Goal: Communication & Community: Answer question/provide support

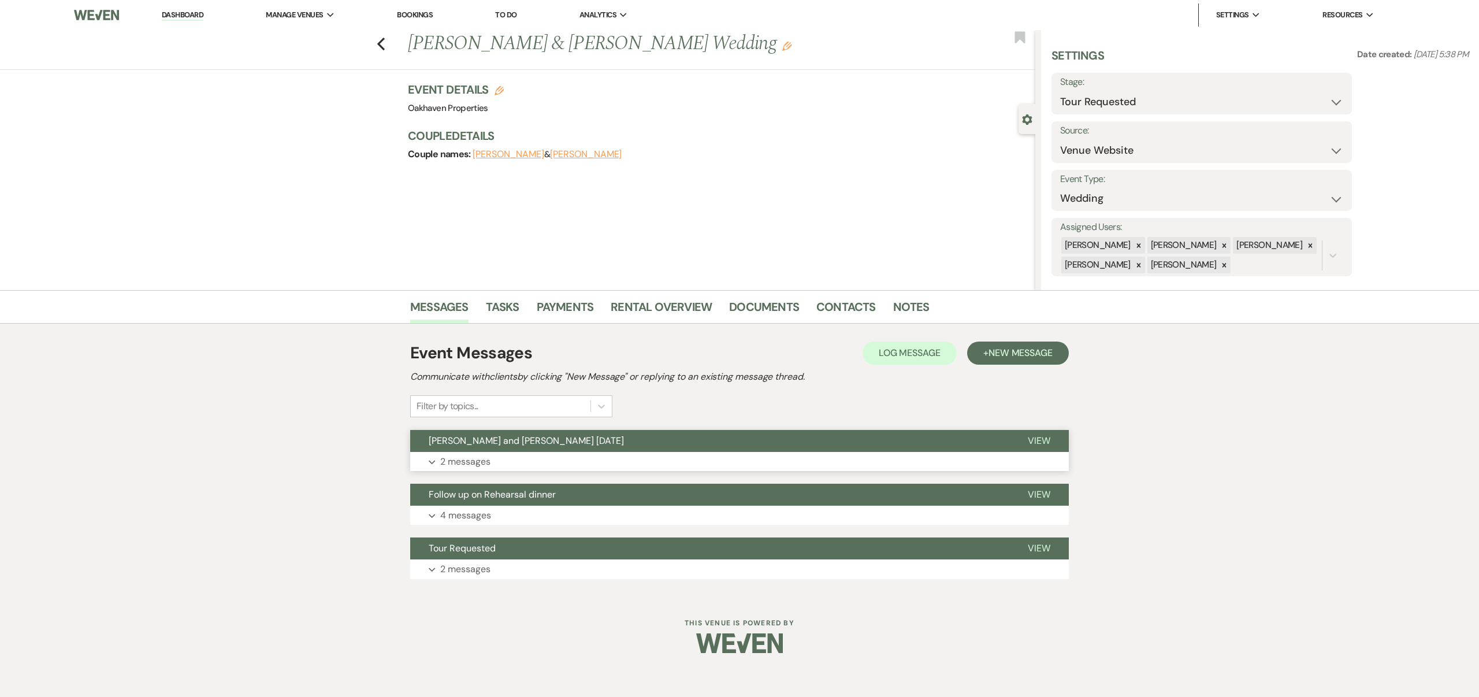
click at [1040, 436] on span "View" at bounding box center [1039, 440] width 23 height 12
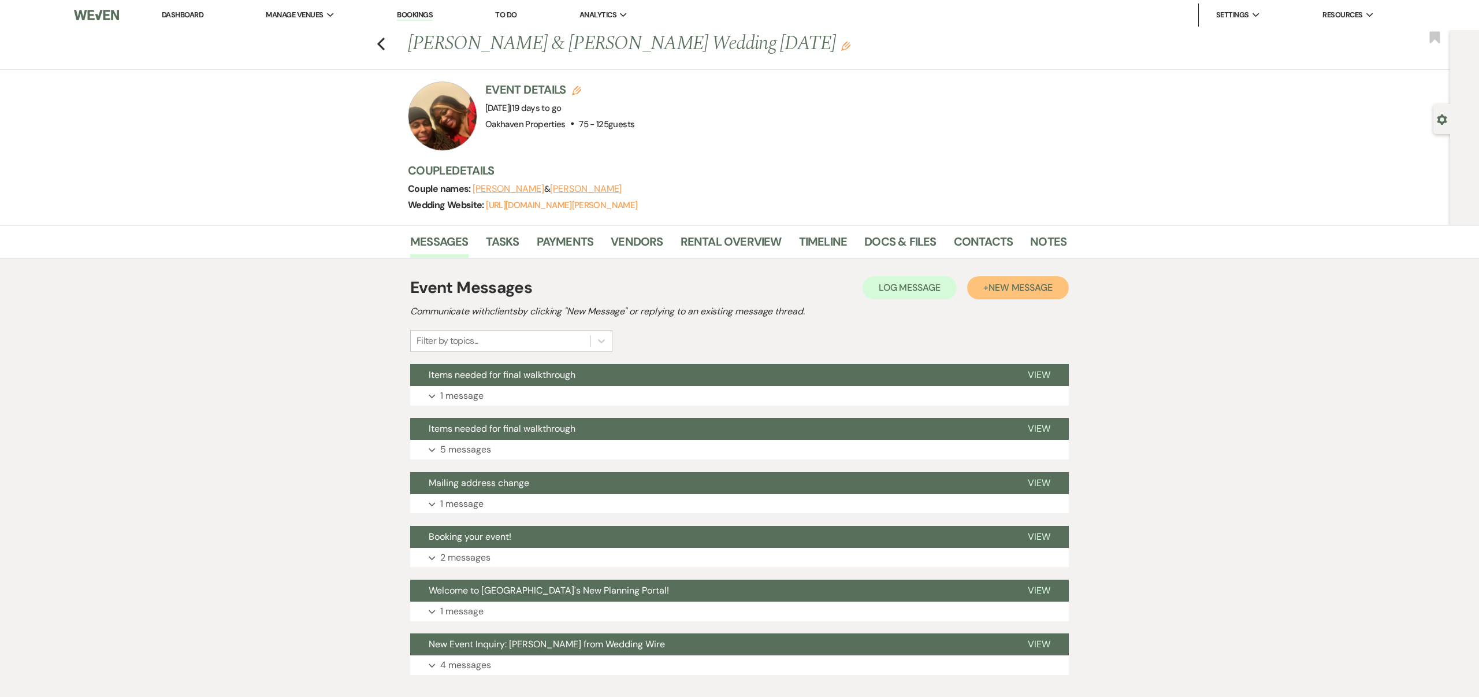
click at [1020, 284] on span "New Message" at bounding box center [1020, 287] width 64 height 12
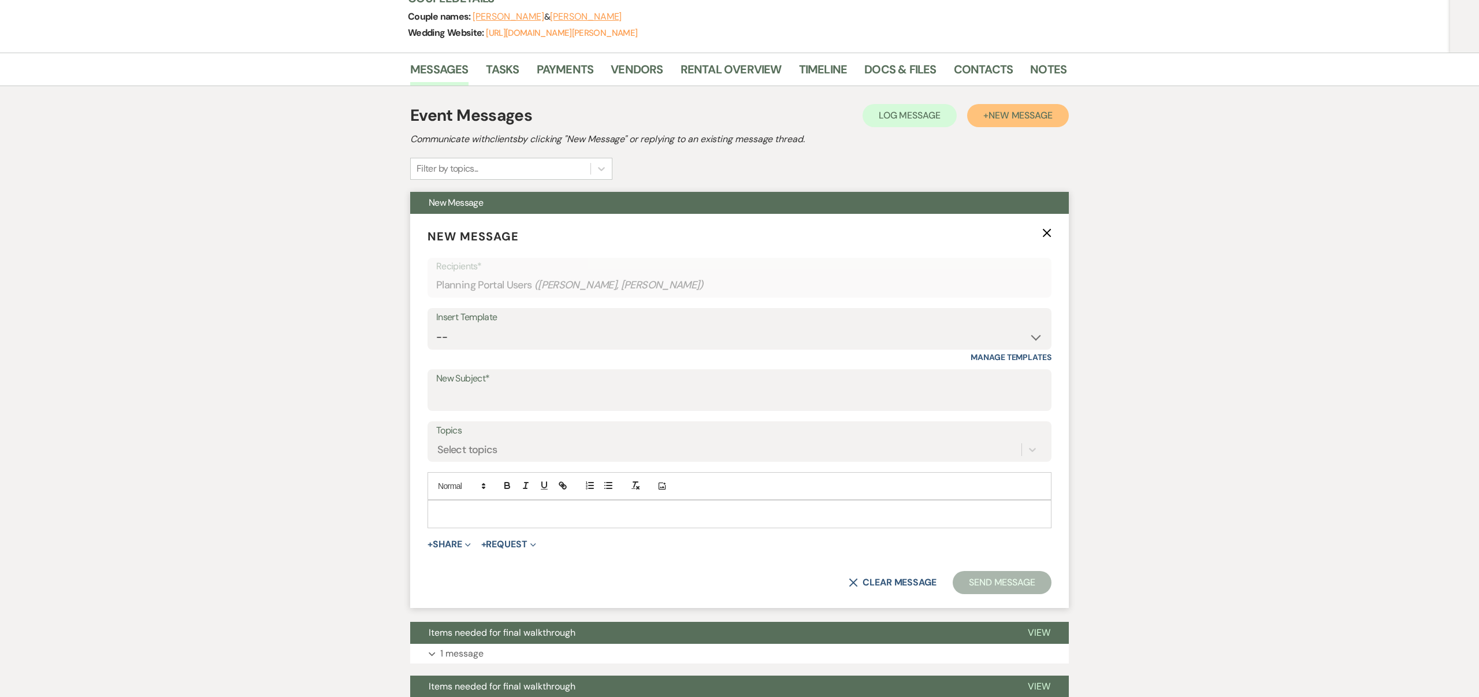
scroll to position [193, 0]
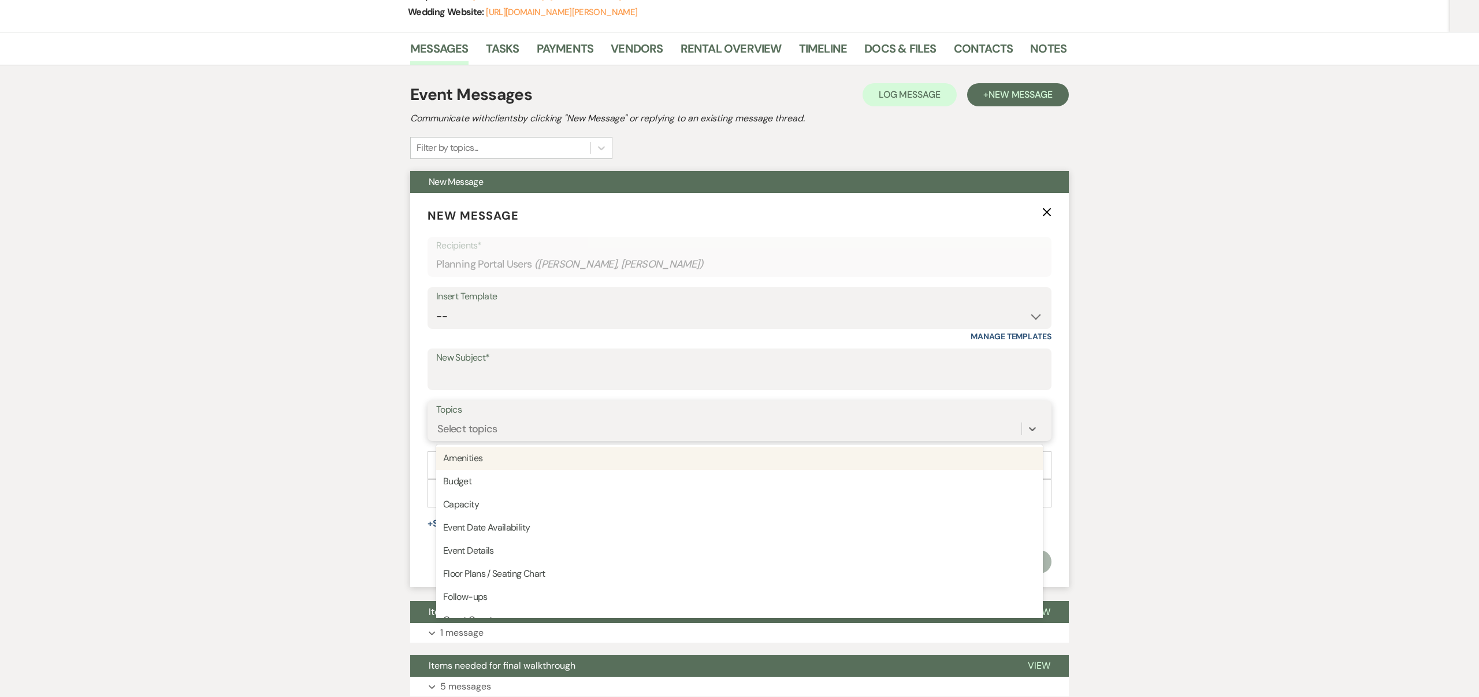
click at [527, 422] on div "Select topics" at bounding box center [728, 429] width 585 height 20
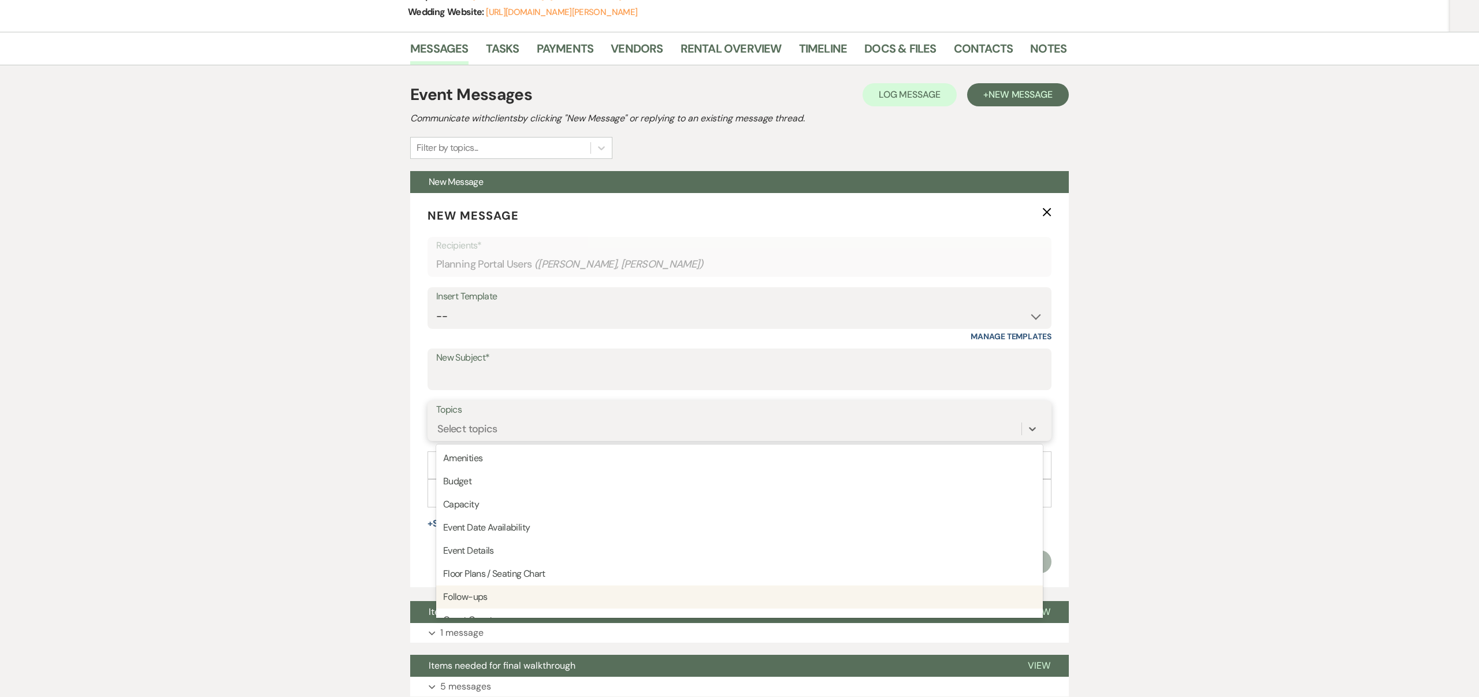
click at [486, 596] on div "Follow-ups" at bounding box center [739, 596] width 607 height 23
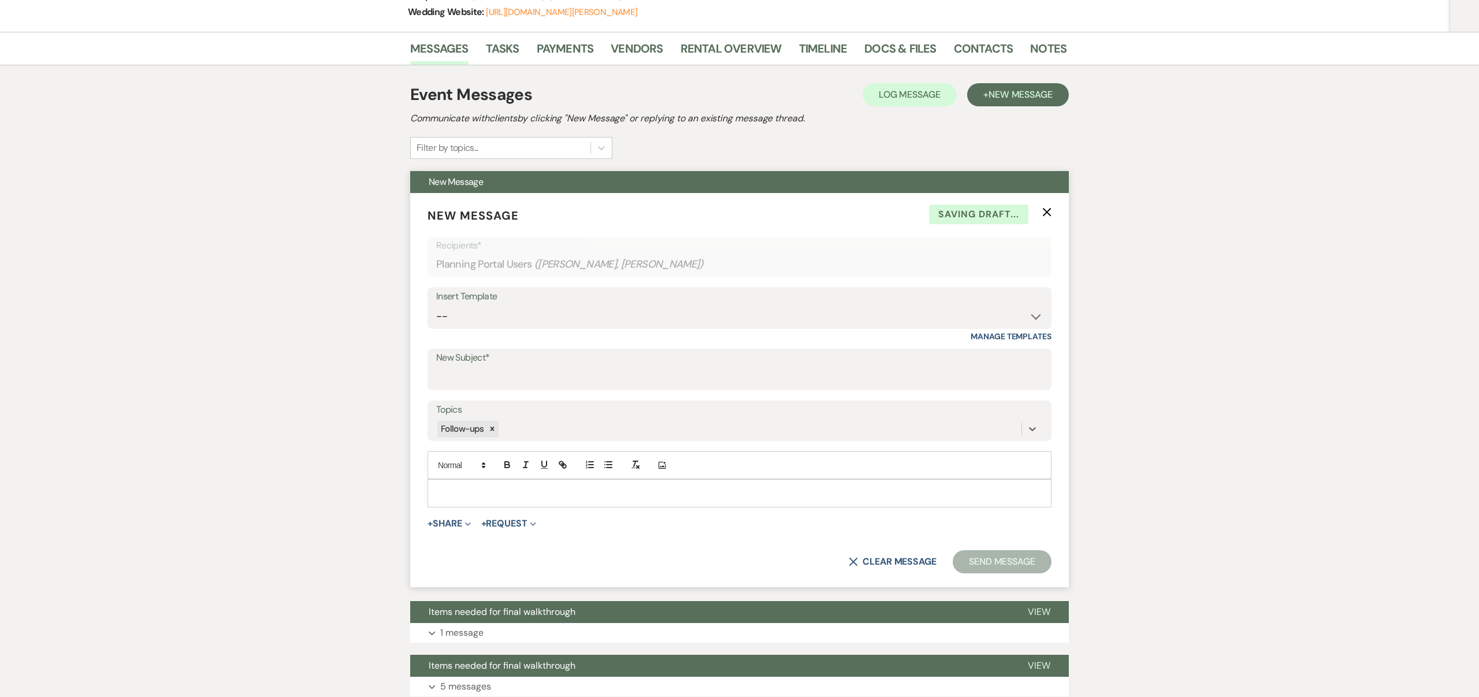
click at [467, 493] on p at bounding box center [739, 492] width 605 height 13
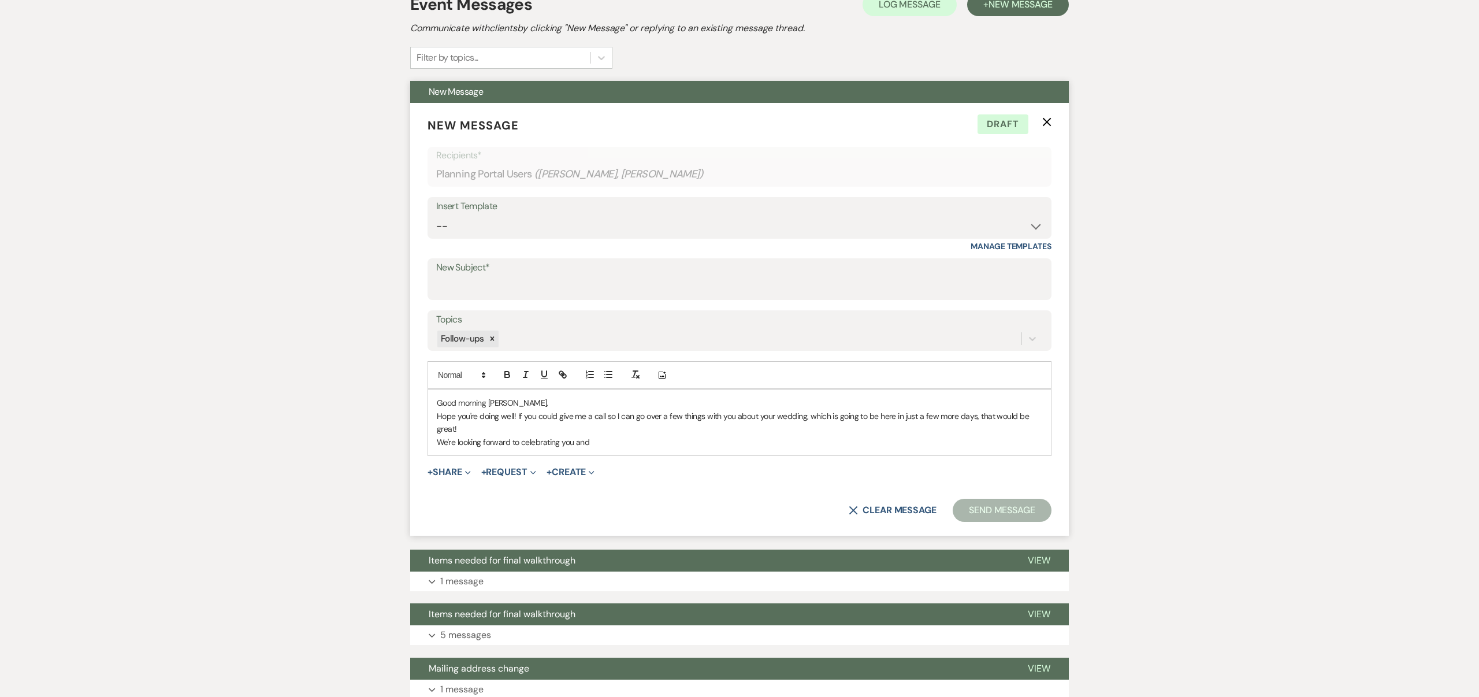
scroll to position [284, 0]
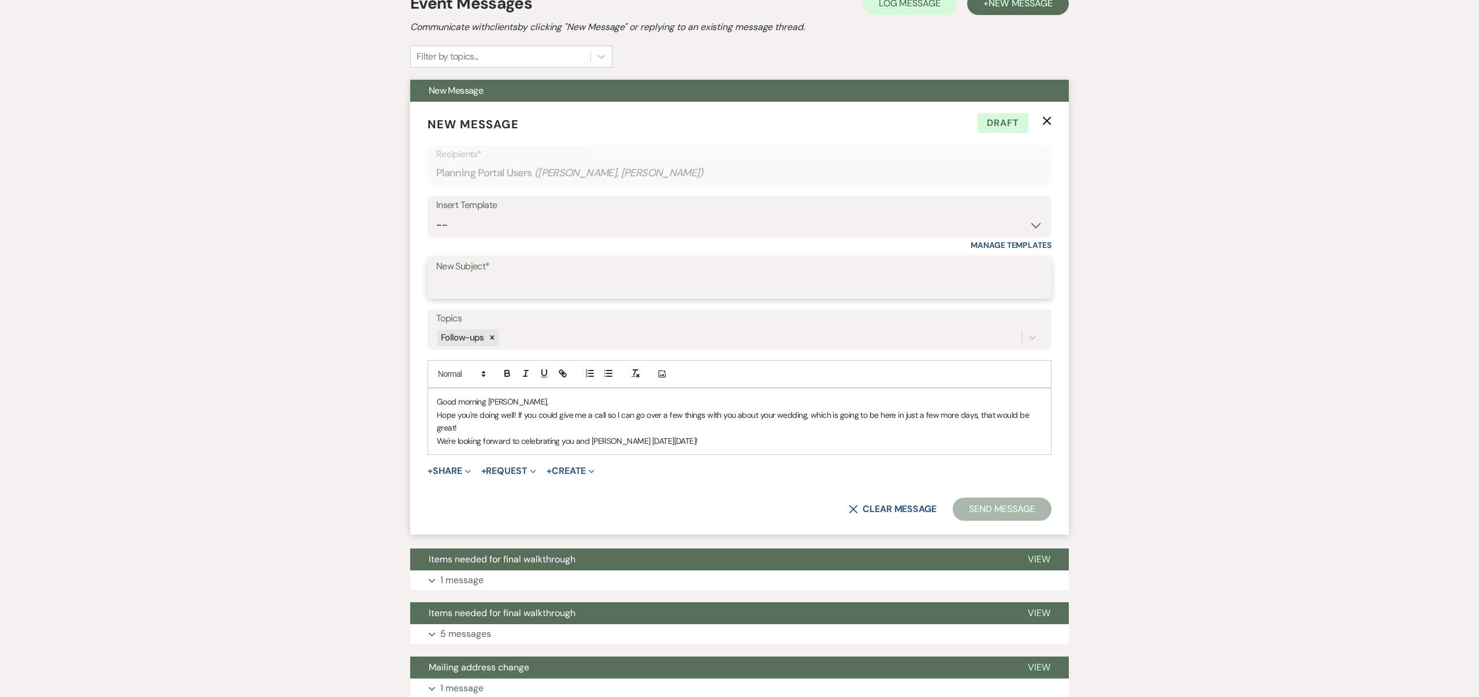
click at [463, 288] on input "New Subject*" at bounding box center [739, 286] width 607 height 23
type input "Items needed for final walkthrough"
click at [725, 442] on p "We're looking forward to celebrating you and [PERSON_NAME] [DATE][DATE]!" at bounding box center [739, 440] width 605 height 13
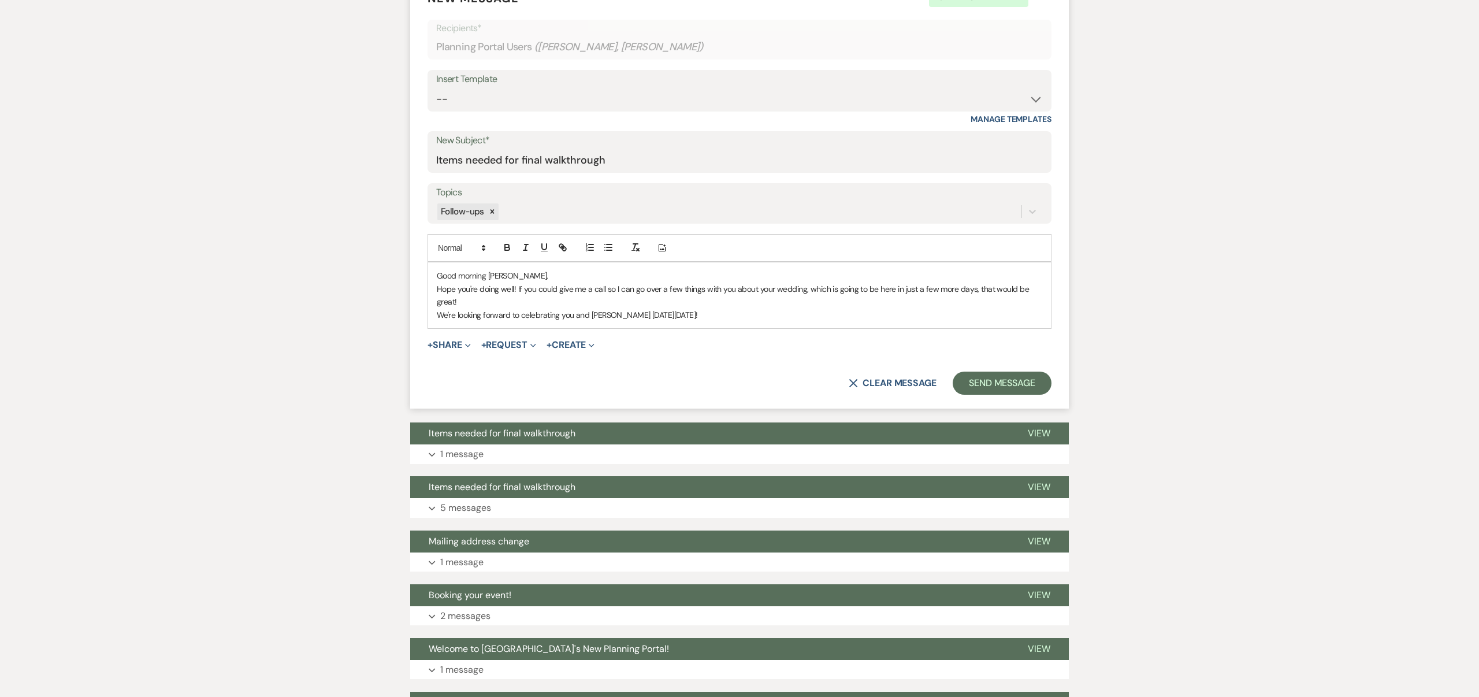
scroll to position [411, 0]
click at [1034, 432] on span "View" at bounding box center [1039, 432] width 23 height 12
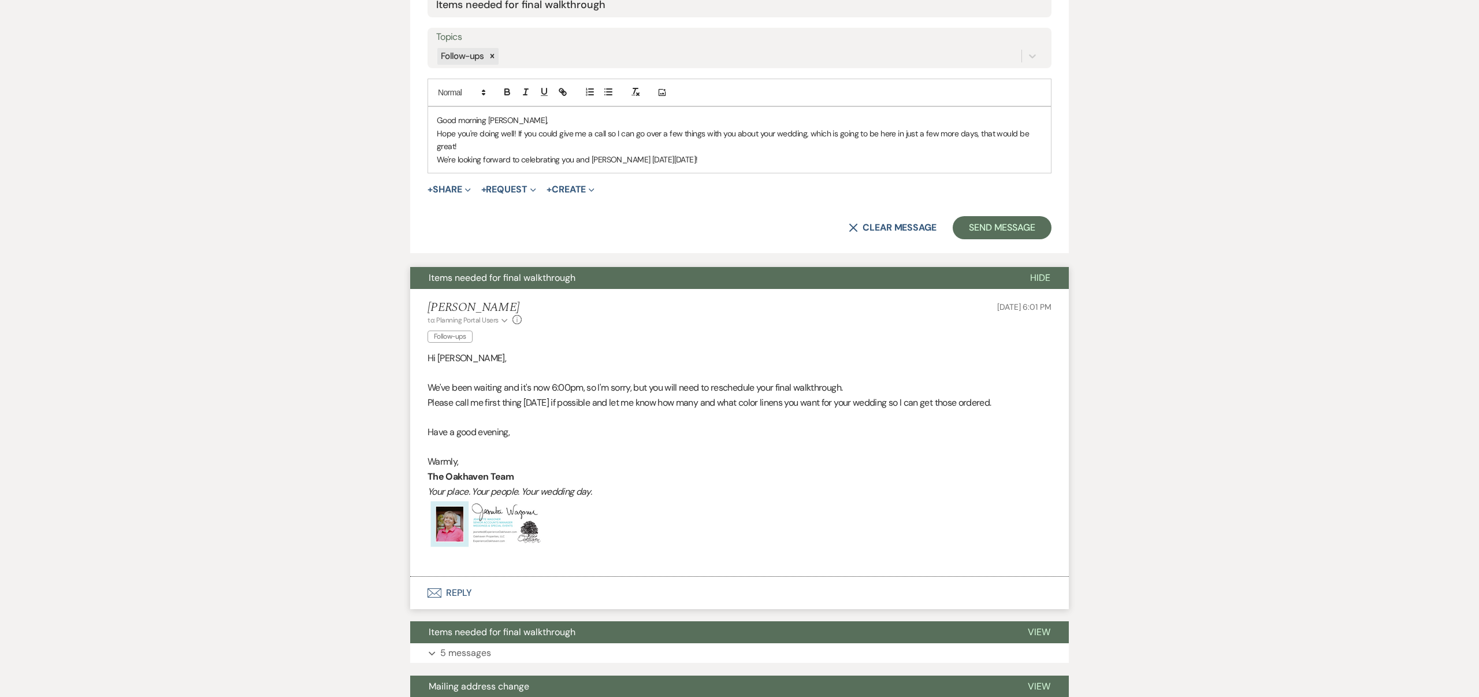
scroll to position [571, 0]
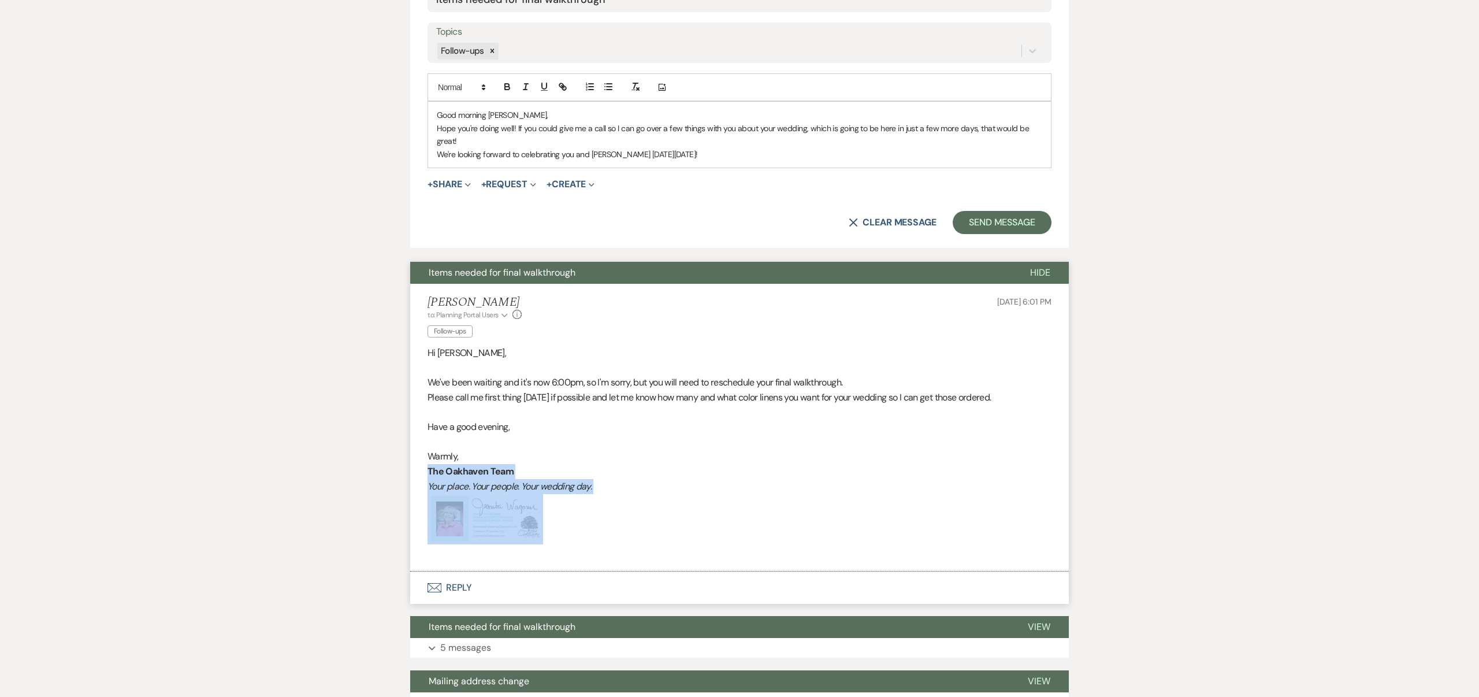
drag, startPoint x: 428, startPoint y: 469, endPoint x: 614, endPoint y: 512, distance: 191.4
click at [614, 512] on div "Hi [PERSON_NAME], We've been waiting and it's now 6:00pm, so I'm sorry, but you…" at bounding box center [740, 452] width 624 height 214
copy div "The Oakhaven Team Your place. Your people. Your wedding day. ﻿"
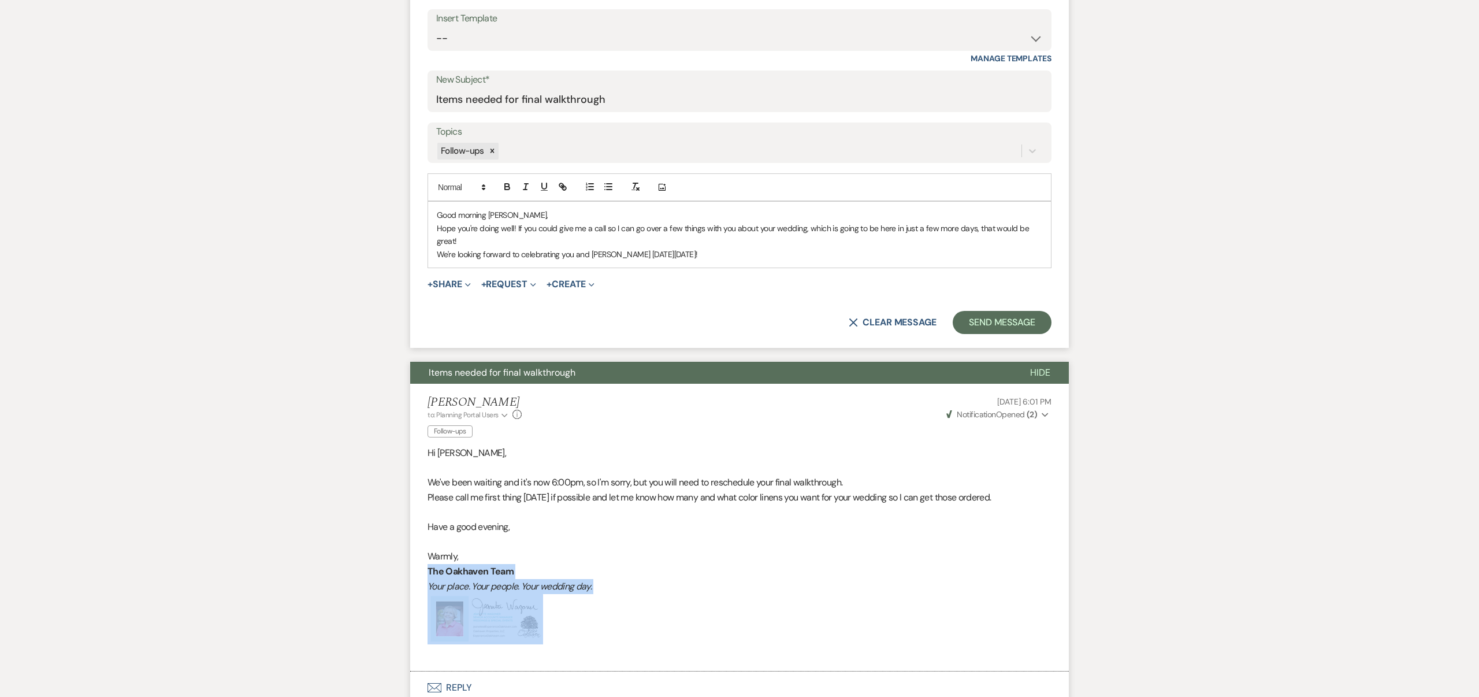
scroll to position [465, 0]
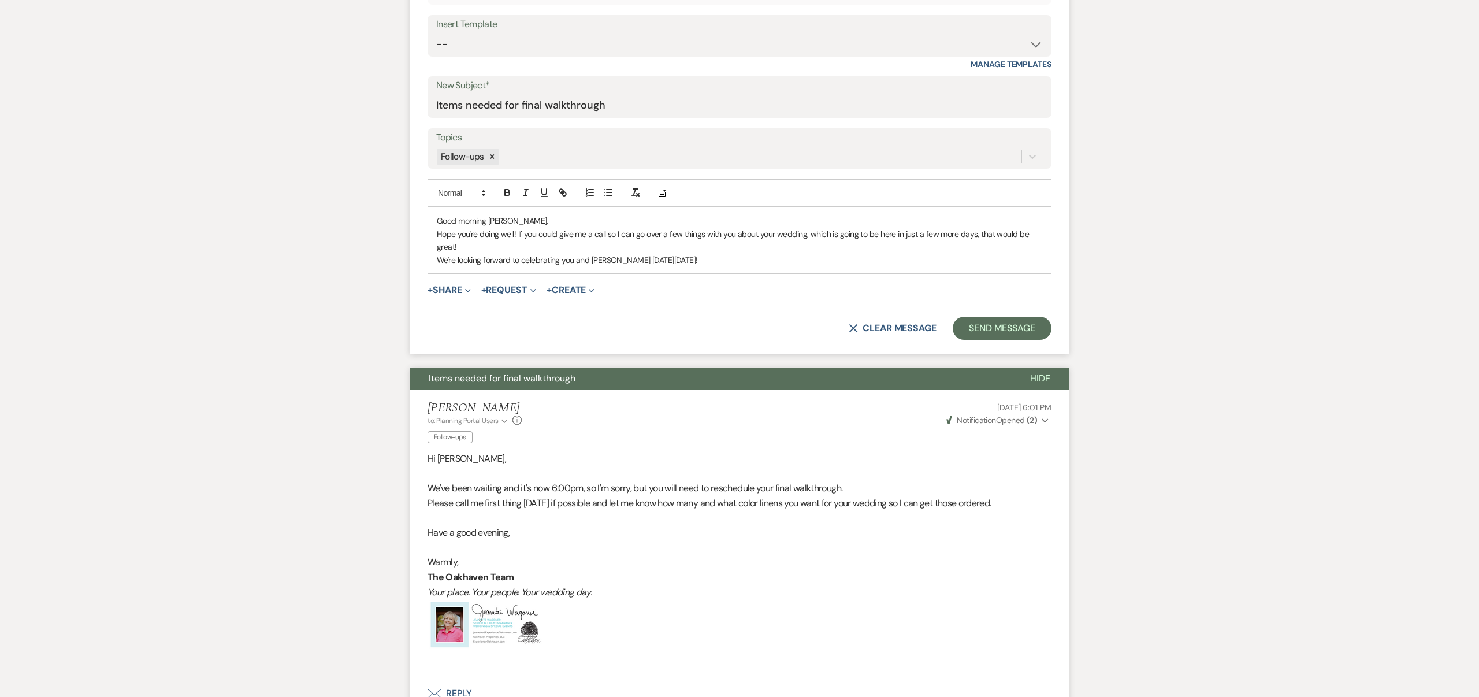
click at [720, 261] on p "We're looking forward to celebrating you and [PERSON_NAME] [DATE][DATE]!" at bounding box center [739, 260] width 605 height 13
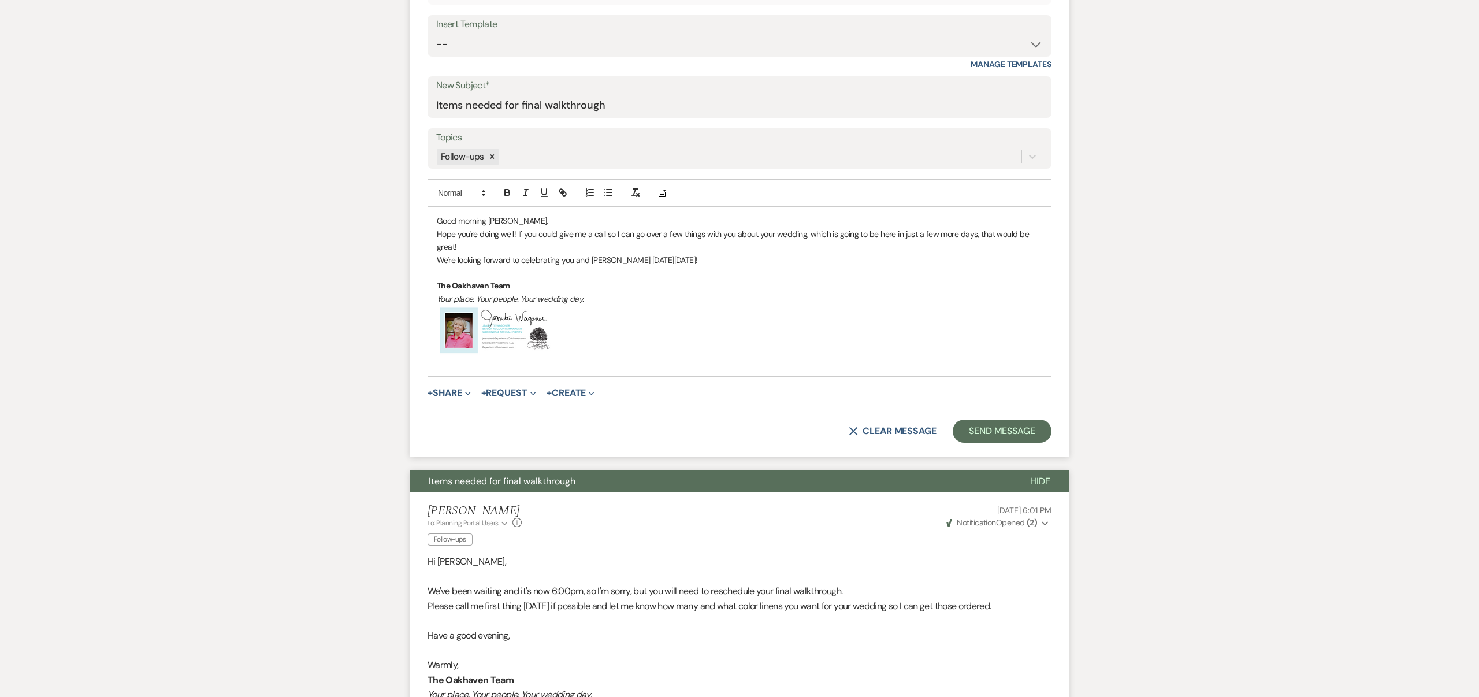
click at [440, 273] on p at bounding box center [739, 272] width 605 height 13
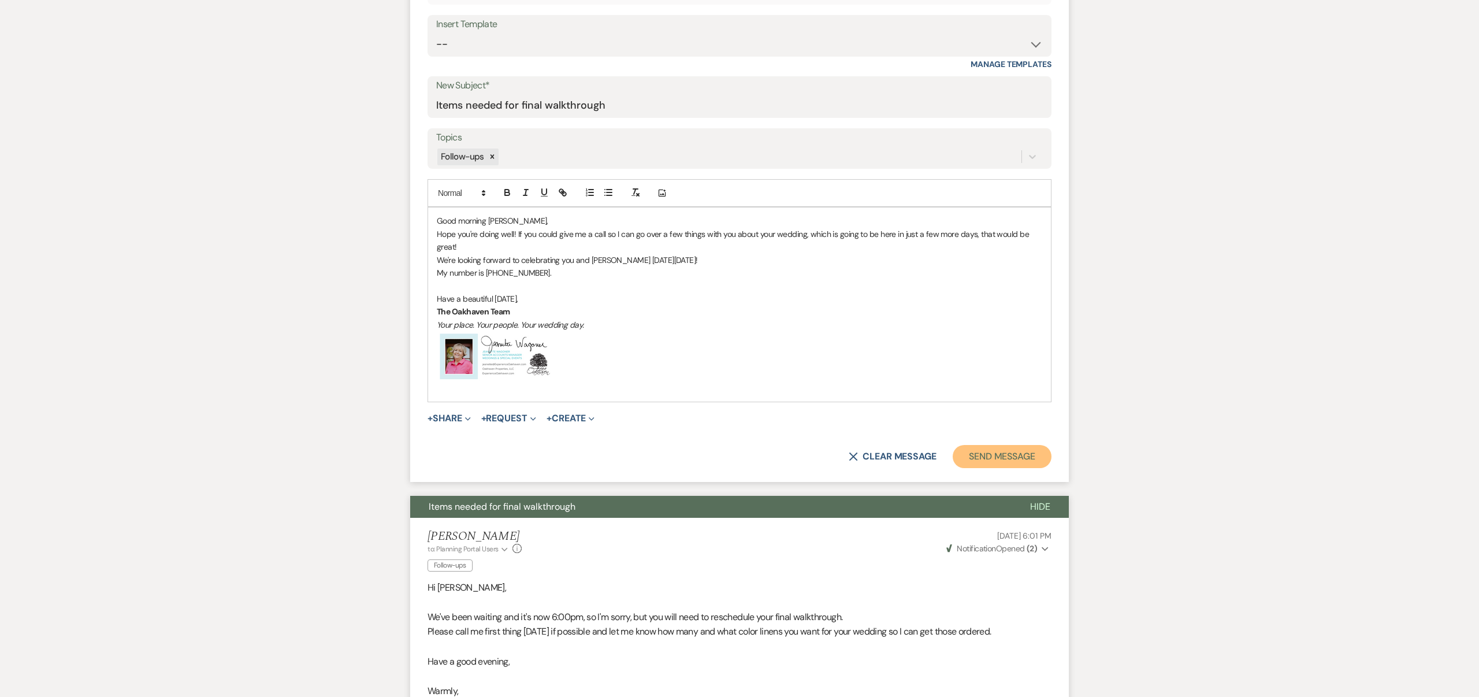
click at [998, 452] on button "Send Message" at bounding box center [1002, 456] width 99 height 23
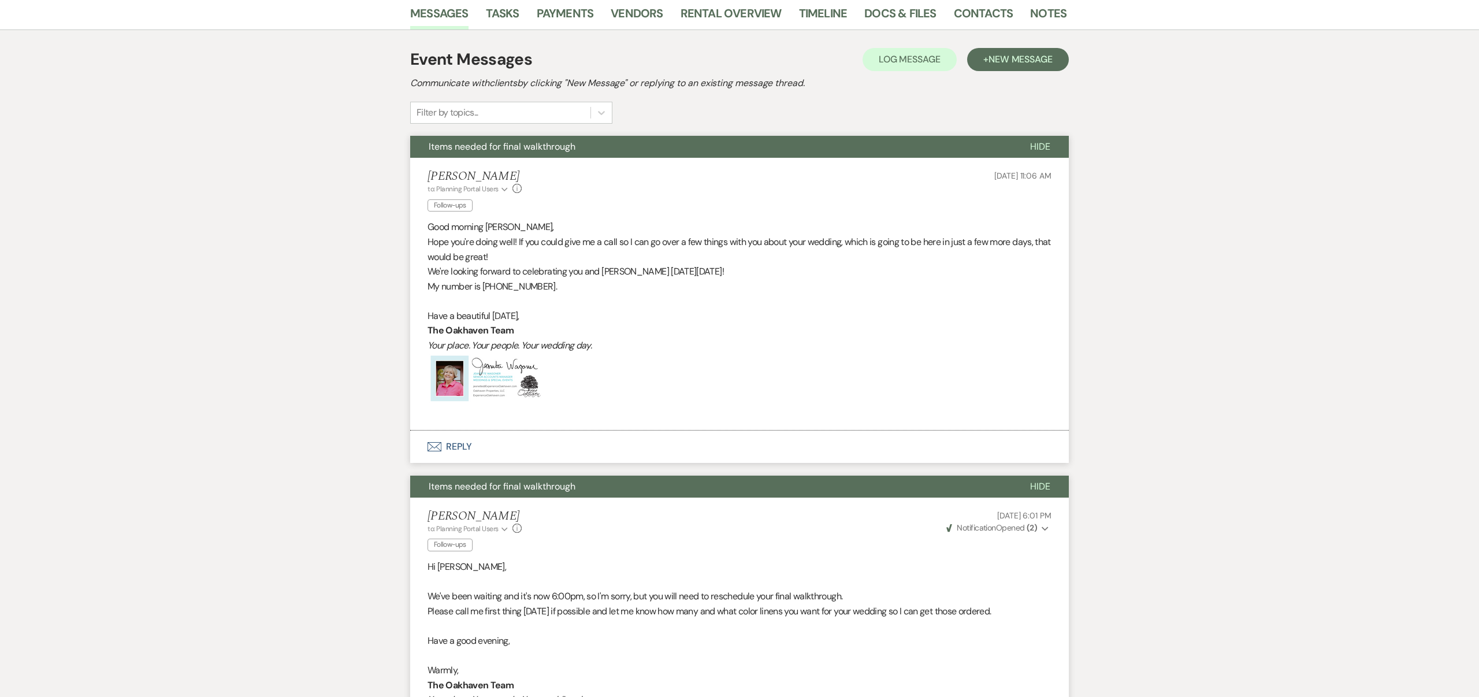
scroll to position [0, 0]
